Goal: Transaction & Acquisition: Purchase product/service

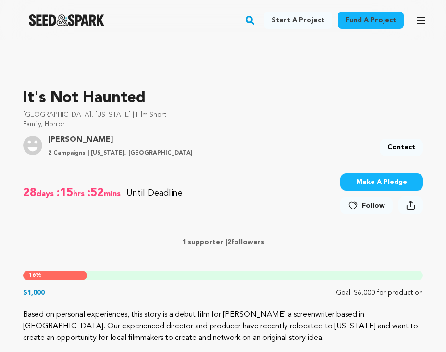
scroll to position [249, 0]
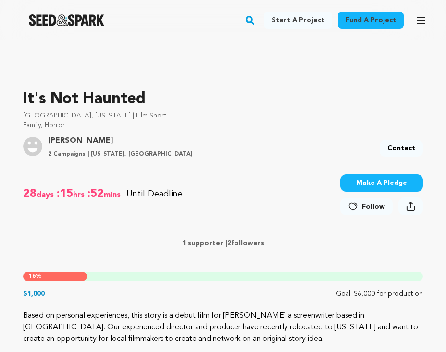
click at [383, 181] on button "Make A Pledge" at bounding box center [382, 182] width 83 height 17
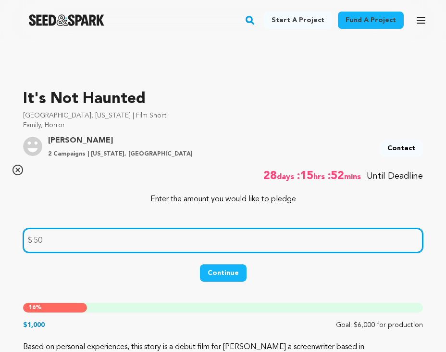
type input "5"
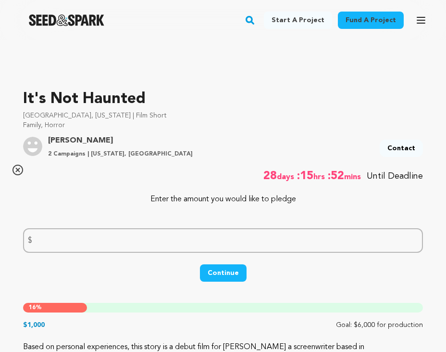
click at [313, 278] on div "Continue" at bounding box center [223, 277] width 400 height 27
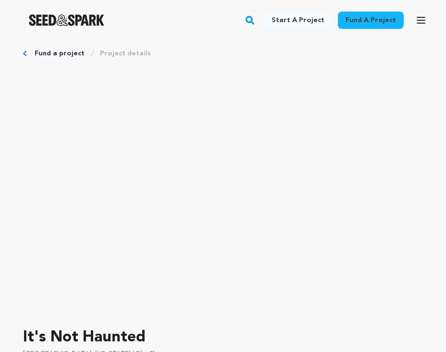
scroll to position [0, 0]
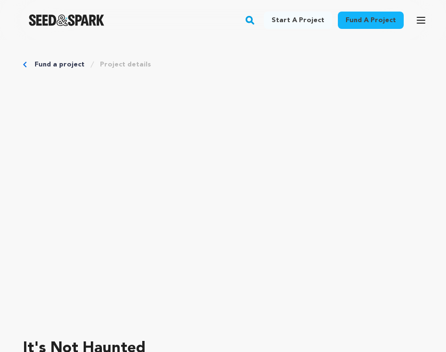
click at [24, 63] on icon "Breadcrumb" at bounding box center [25, 65] width 4 height 6
click at [25, 65] on icon "Breadcrumb" at bounding box center [24, 65] width 3 height 6
click at [48, 63] on link "Fund a project" at bounding box center [60, 65] width 50 height 10
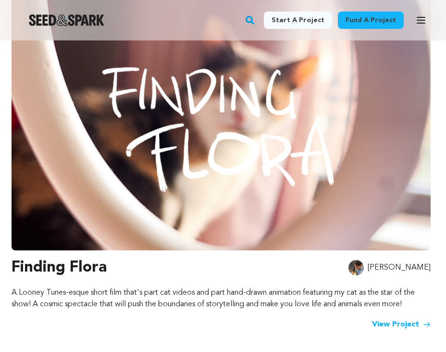
scroll to position [115, 0]
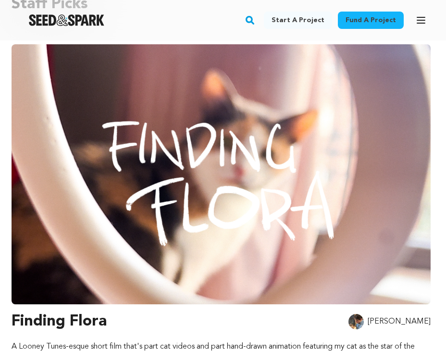
click at [280, 173] on img at bounding box center [222, 174] width 420 height 260
